Goal: Task Accomplishment & Management: Manage account settings

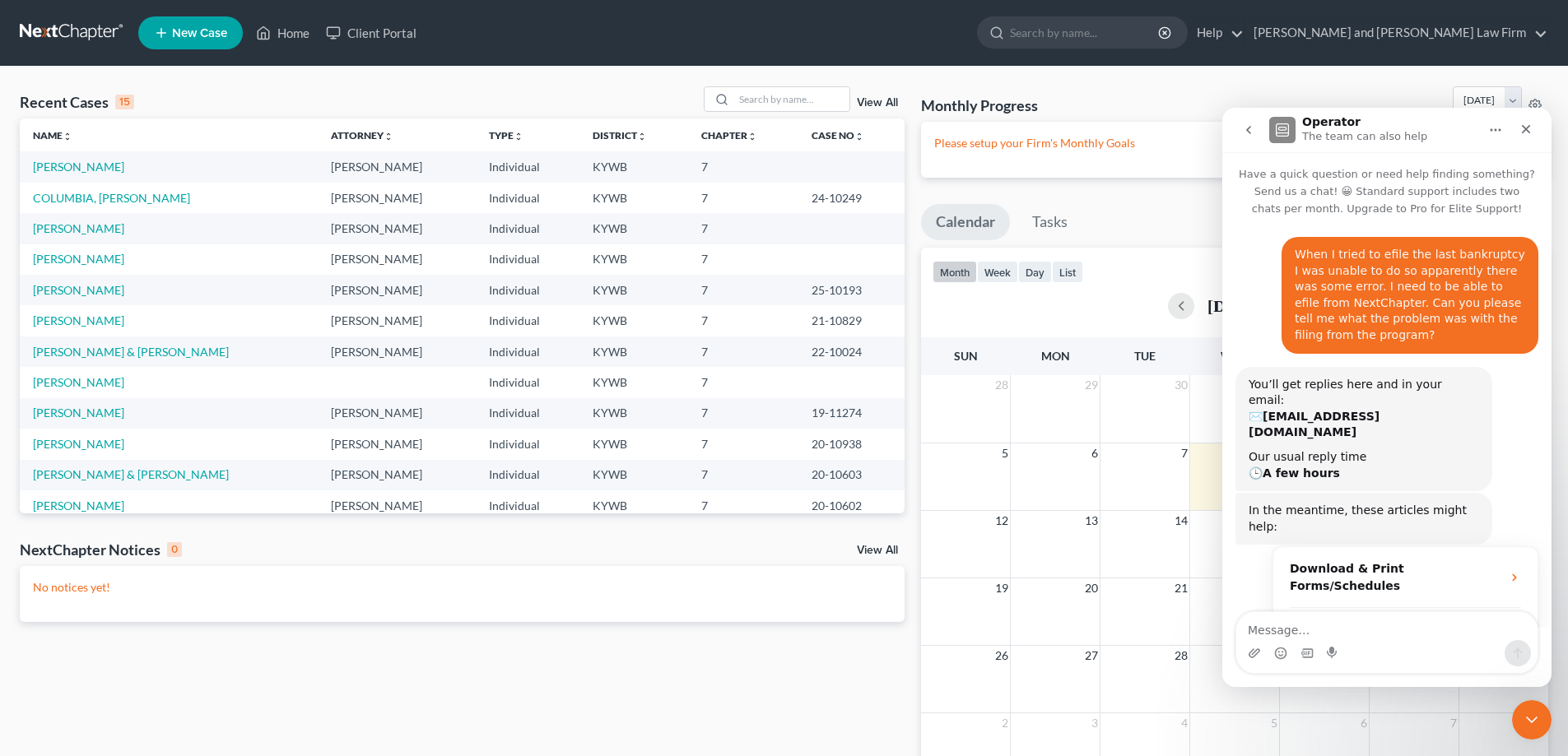
scroll to position [491, 0]
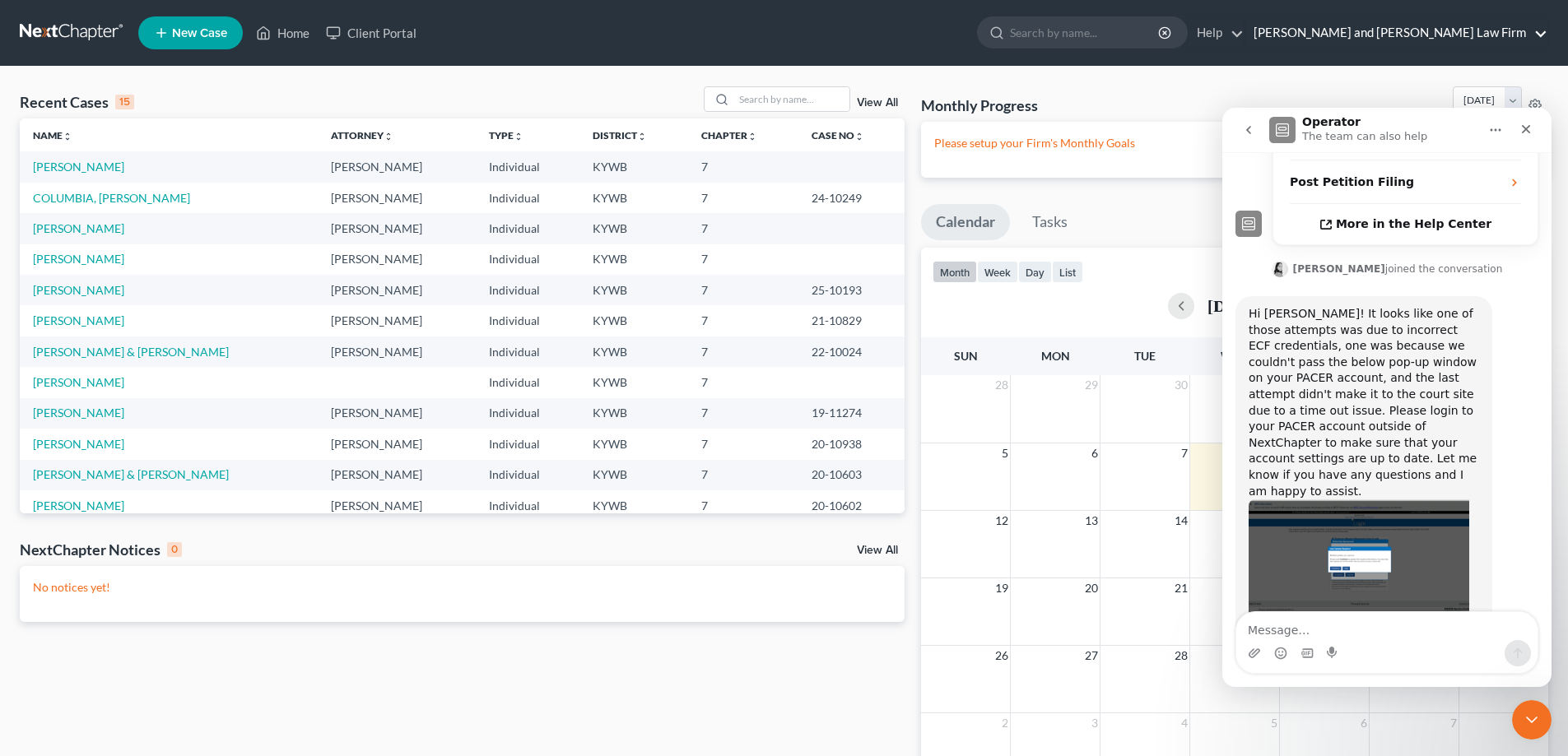
click at [1506, 45] on link "Gillenwater and Hampton Law Firm" at bounding box center [1396, 33] width 302 height 30
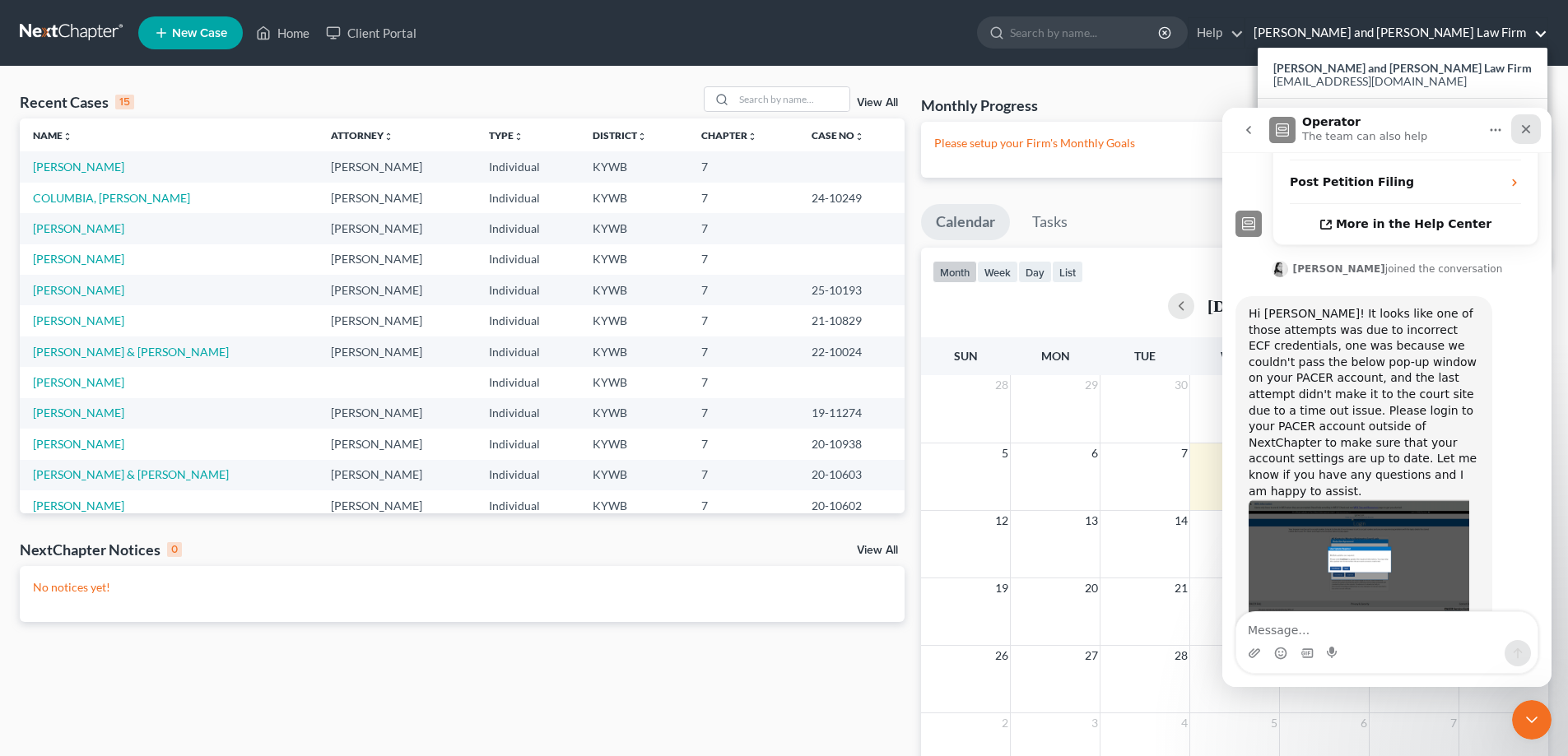
click at [1524, 127] on icon "Close" at bounding box center [1527, 130] width 9 height 9
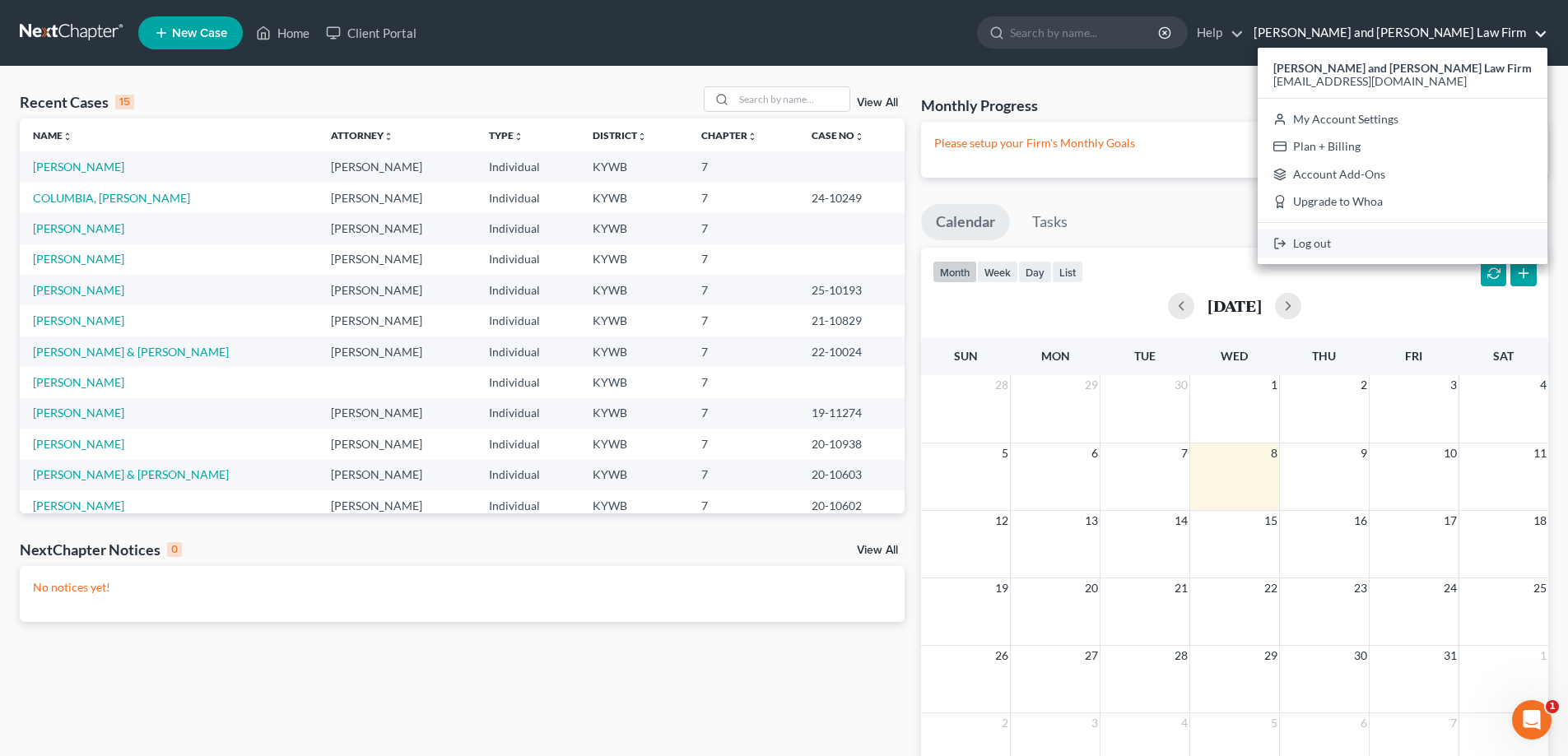
scroll to position [573, 0]
click at [1412, 239] on link "Log out" at bounding box center [1403, 243] width 290 height 28
